Goal: Check status: Check status

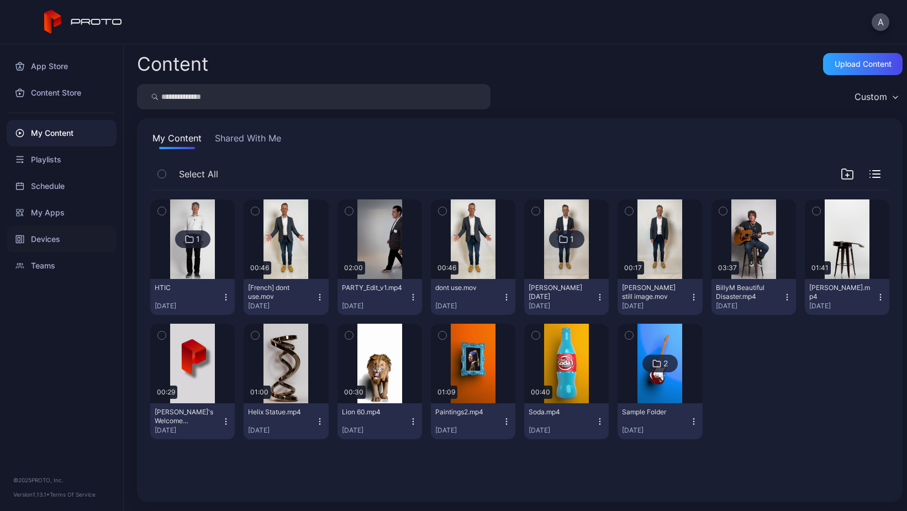
click at [45, 241] on div "Devices" at bounding box center [62, 239] width 110 height 27
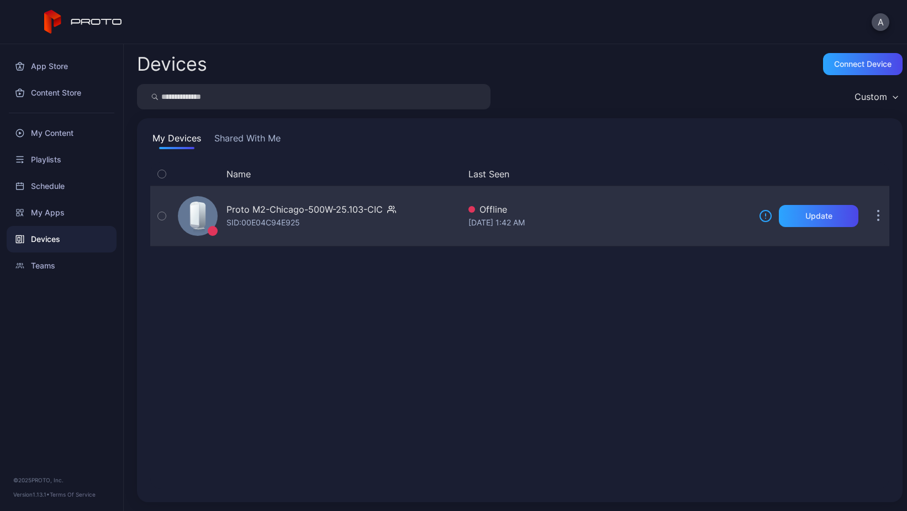
click at [867, 215] on button "button" at bounding box center [878, 216] width 22 height 22
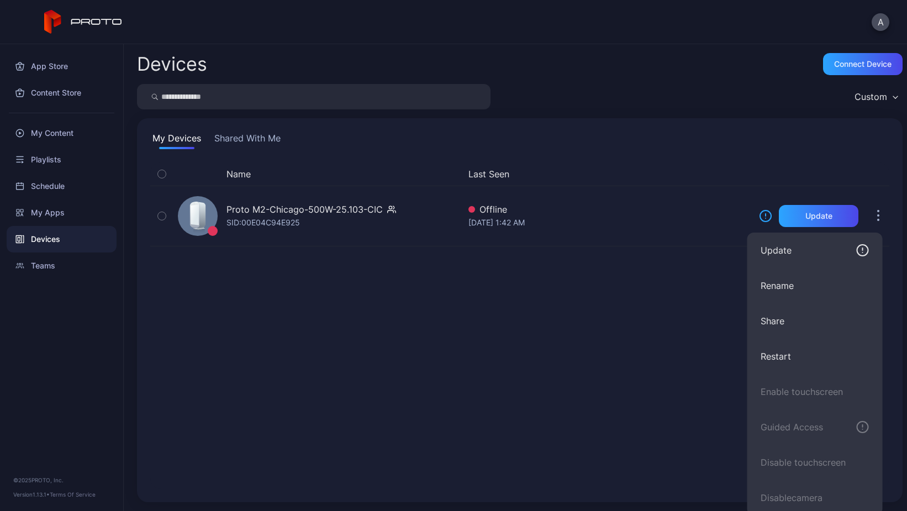
click at [664, 330] on div "Name Last Seen Proto M2-Chicago-500W-25.103-CIC SID: 00E04C94E925 Offline Sep 2…" at bounding box center [519, 325] width 739 height 326
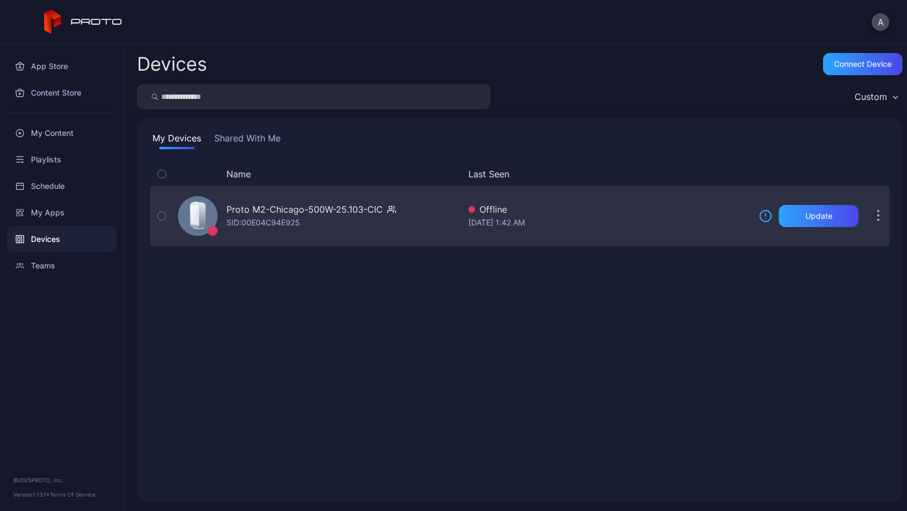
click at [370, 210] on div "Proto M2-Chicago-500W-25.103-CIC" at bounding box center [304, 209] width 156 height 13
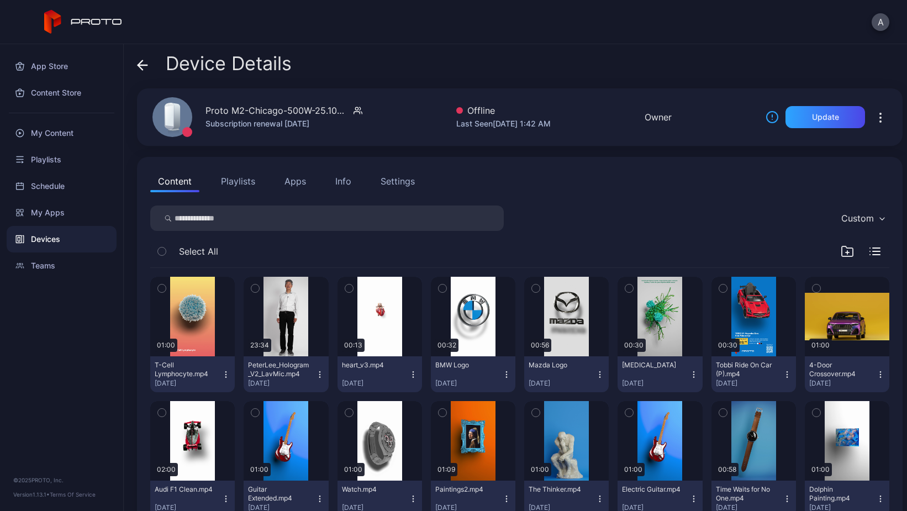
click at [874, 120] on icon "button" at bounding box center [880, 117] width 13 height 13
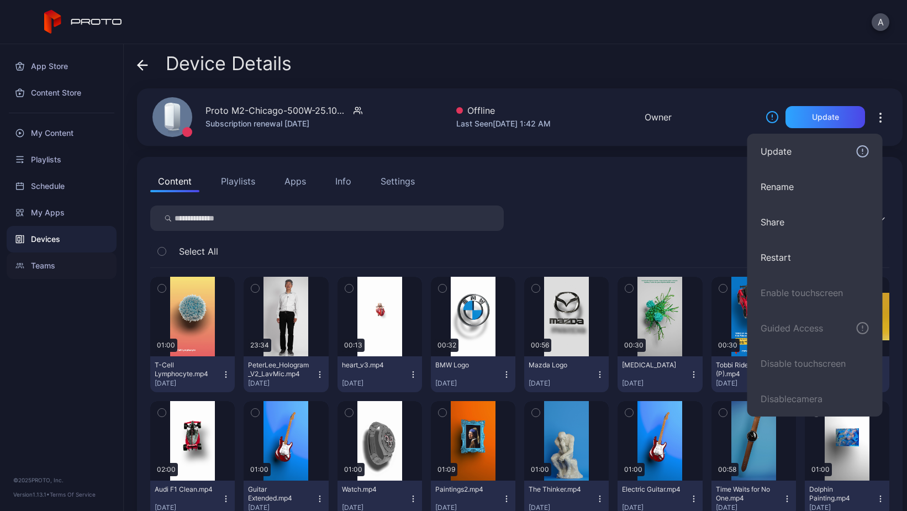
click at [43, 265] on div "Teams" at bounding box center [62, 265] width 110 height 27
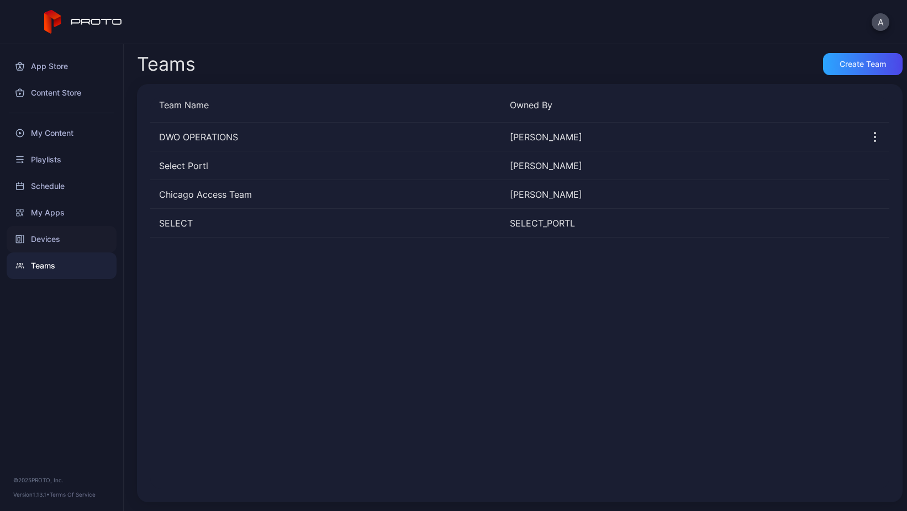
click at [46, 239] on div "Devices" at bounding box center [62, 239] width 110 height 27
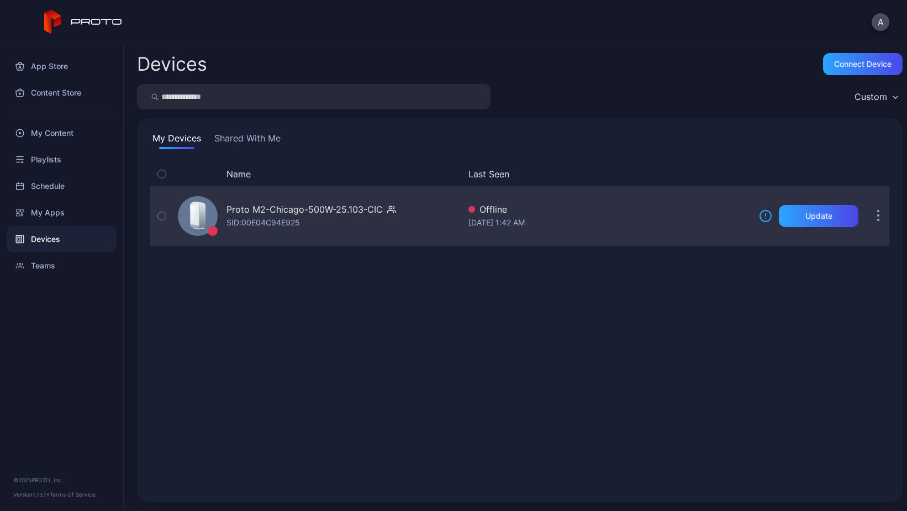
click at [162, 215] on icon "button" at bounding box center [162, 216] width 8 height 12
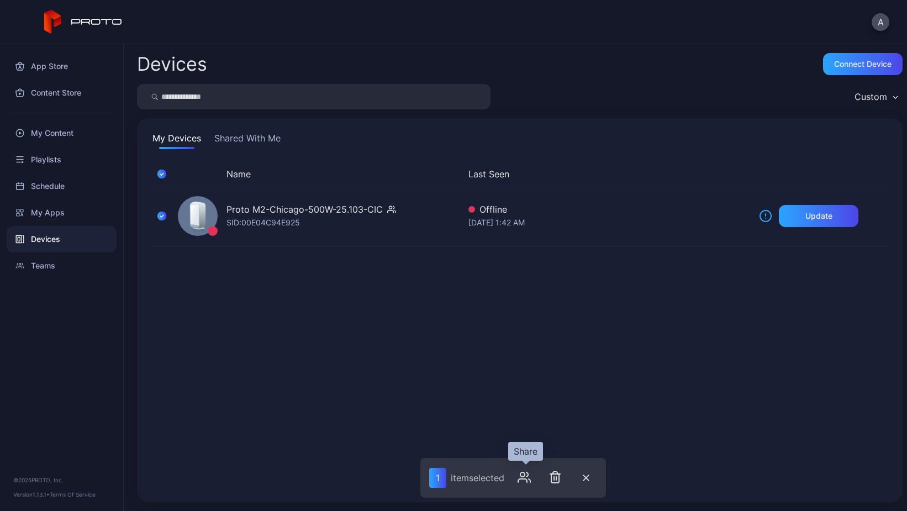
click at [525, 479] on icon "button" at bounding box center [522, 480] width 9 height 3
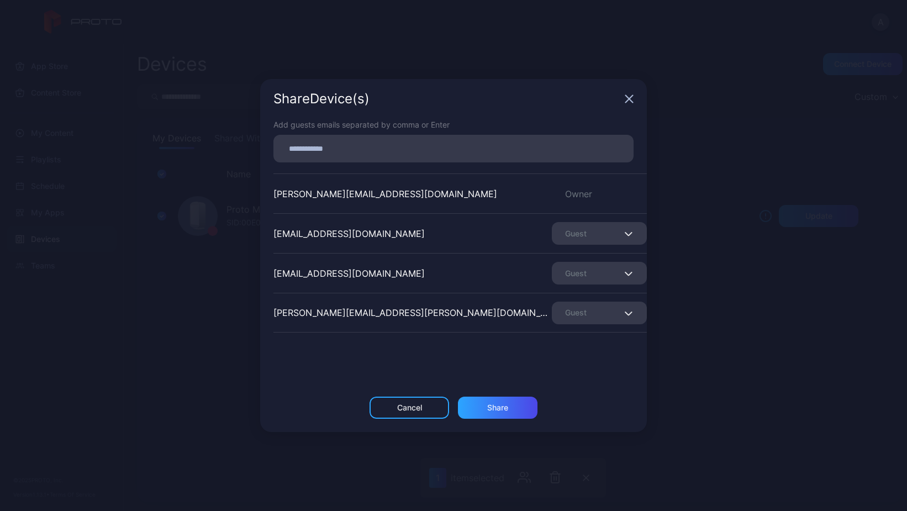
click at [566, 271] on div "Guest" at bounding box center [599, 273] width 95 height 23
click at [670, 269] on div "Share Device (s) Add guests emails separated by comma or Enter adam.mosoff@acce…" at bounding box center [453, 255] width 907 height 511
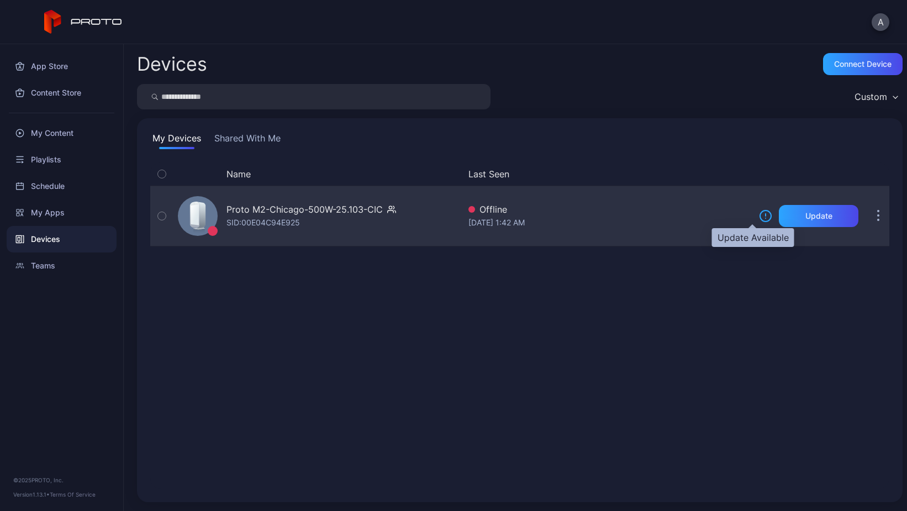
click at [759, 217] on icon at bounding box center [765, 215] width 13 height 13
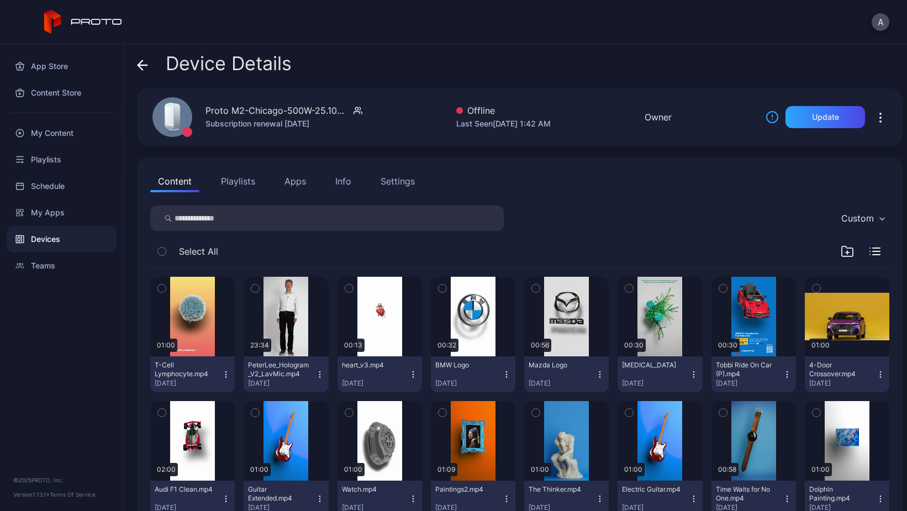
click at [874, 117] on icon "button" at bounding box center [880, 117] width 13 height 13
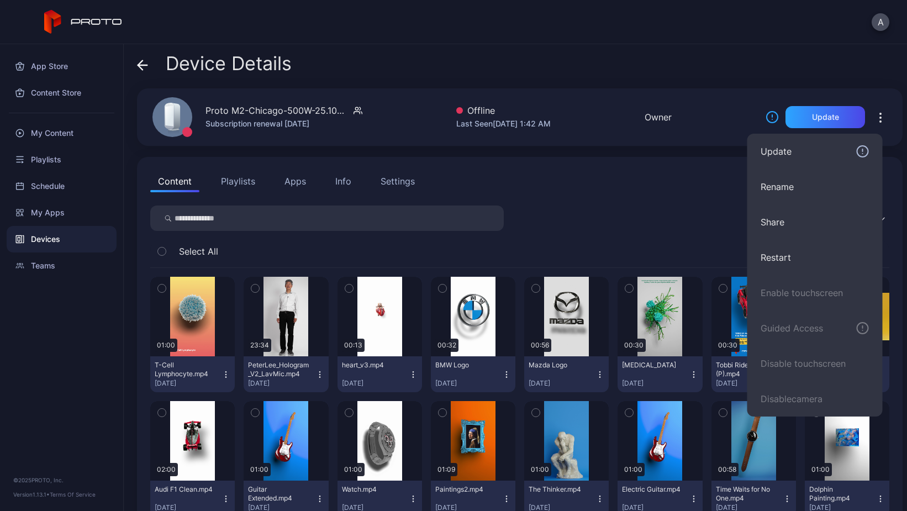
click at [719, 50] on div "Device Details Proto M2-Chicago-500W-25.103-CIC Subscription renewal Jul 22, 20…" at bounding box center [515, 277] width 783 height 467
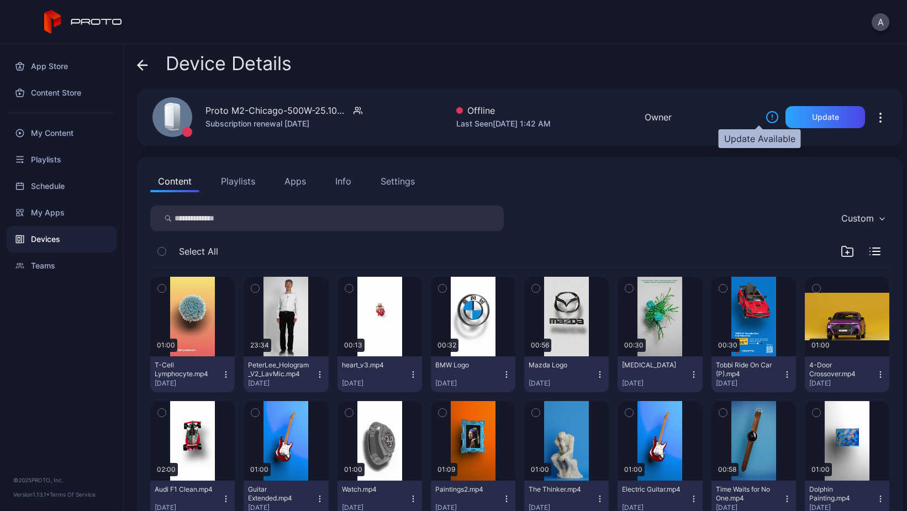
click at [766, 119] on icon at bounding box center [772, 116] width 13 height 13
click at [766, 120] on icon at bounding box center [772, 116] width 13 height 13
click at [874, 114] on icon "button" at bounding box center [880, 117] width 13 height 13
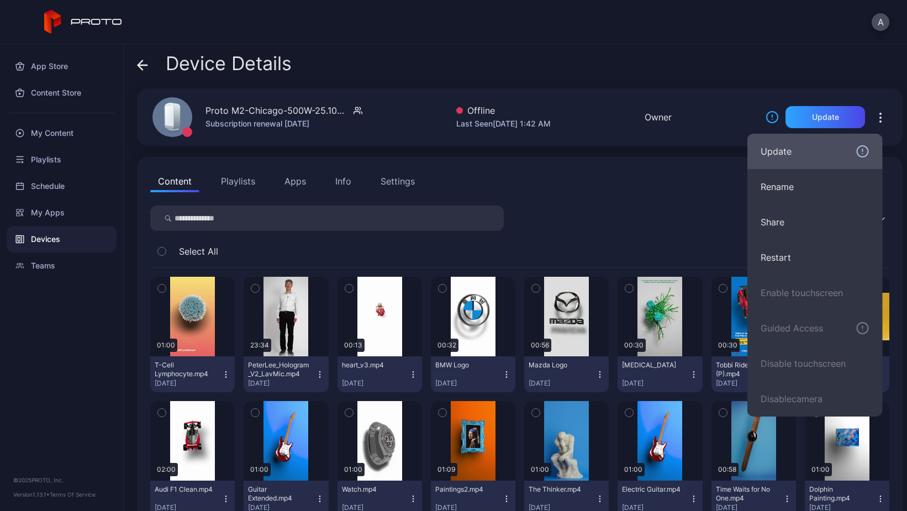
click at [864, 151] on icon "button" at bounding box center [862, 151] width 13 height 13
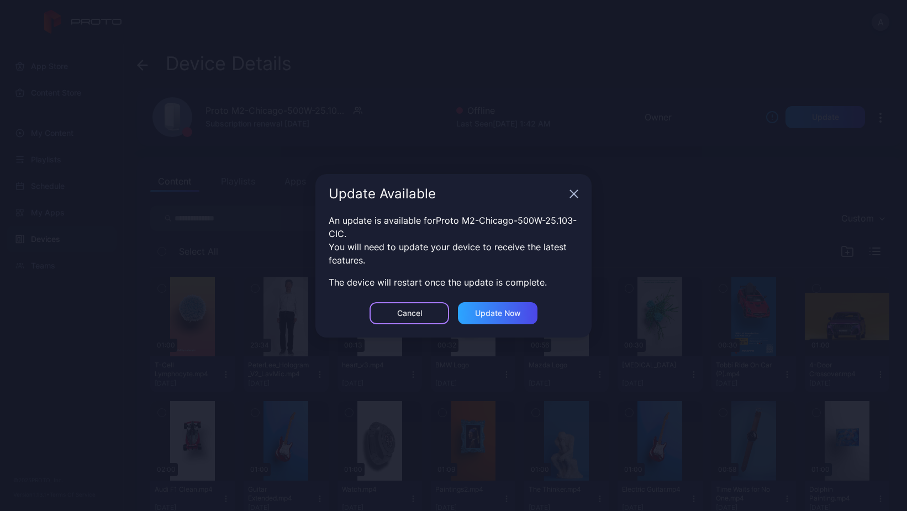
click at [412, 311] on div "Cancel" at bounding box center [409, 313] width 25 height 9
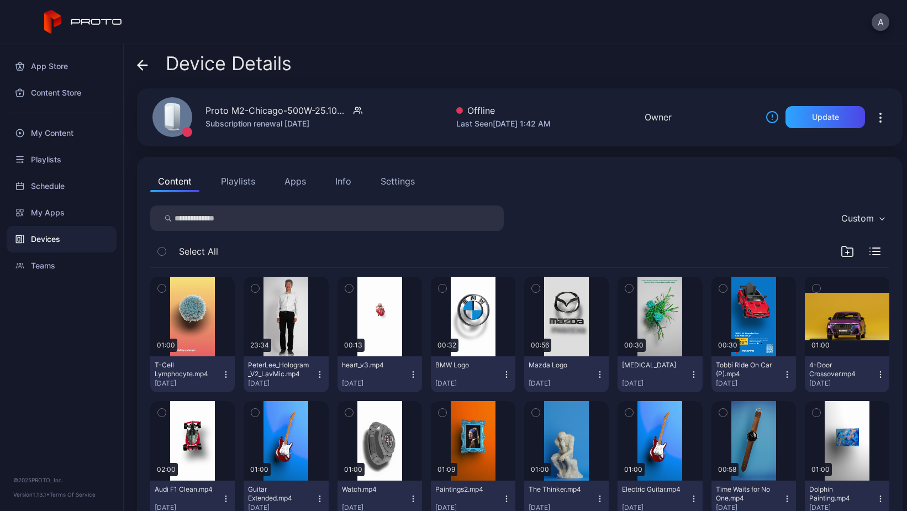
click at [880, 118] on icon "button" at bounding box center [880, 117] width 1 height 1
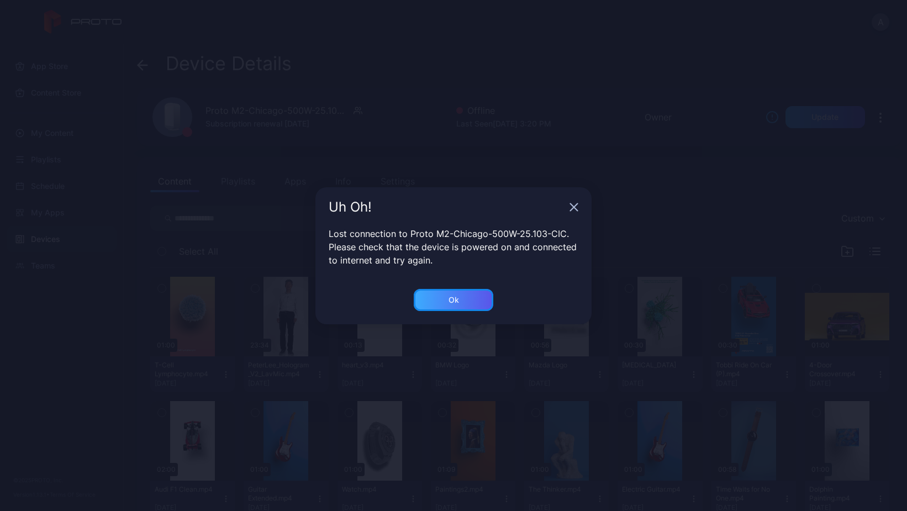
click at [452, 303] on div "Ok" at bounding box center [454, 300] width 10 height 9
click at [457, 303] on div "Ok" at bounding box center [454, 300] width 10 height 9
